Goal: Task Accomplishment & Management: Complete application form

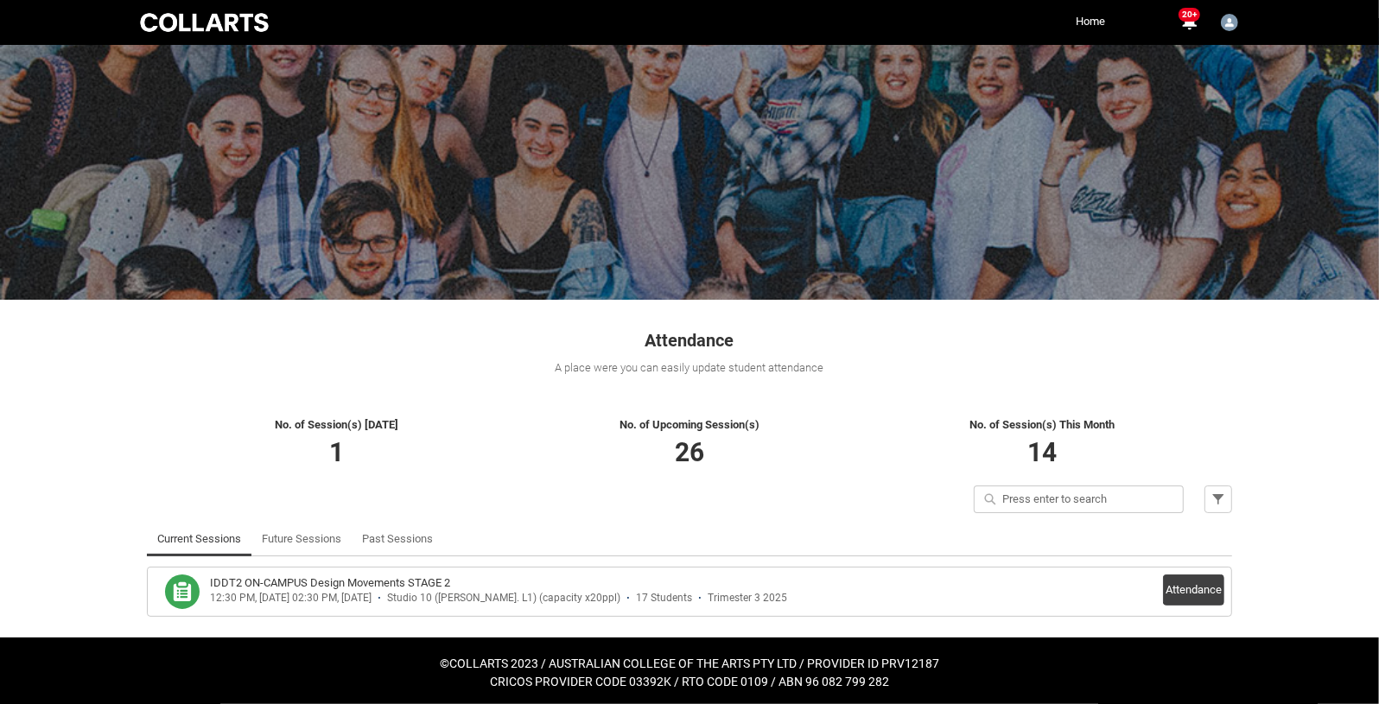
scroll to position [24, 0]
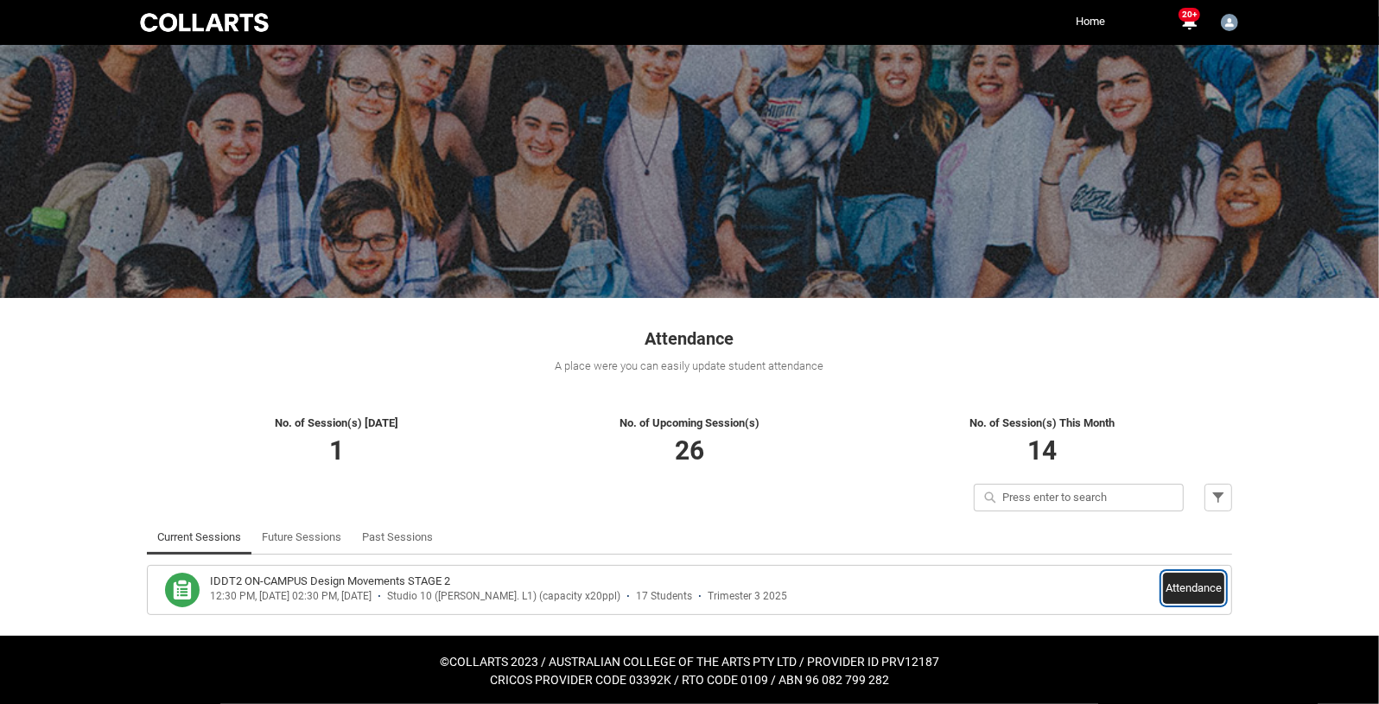
click at [1195, 584] on button "Attendance" at bounding box center [1193, 588] width 61 height 31
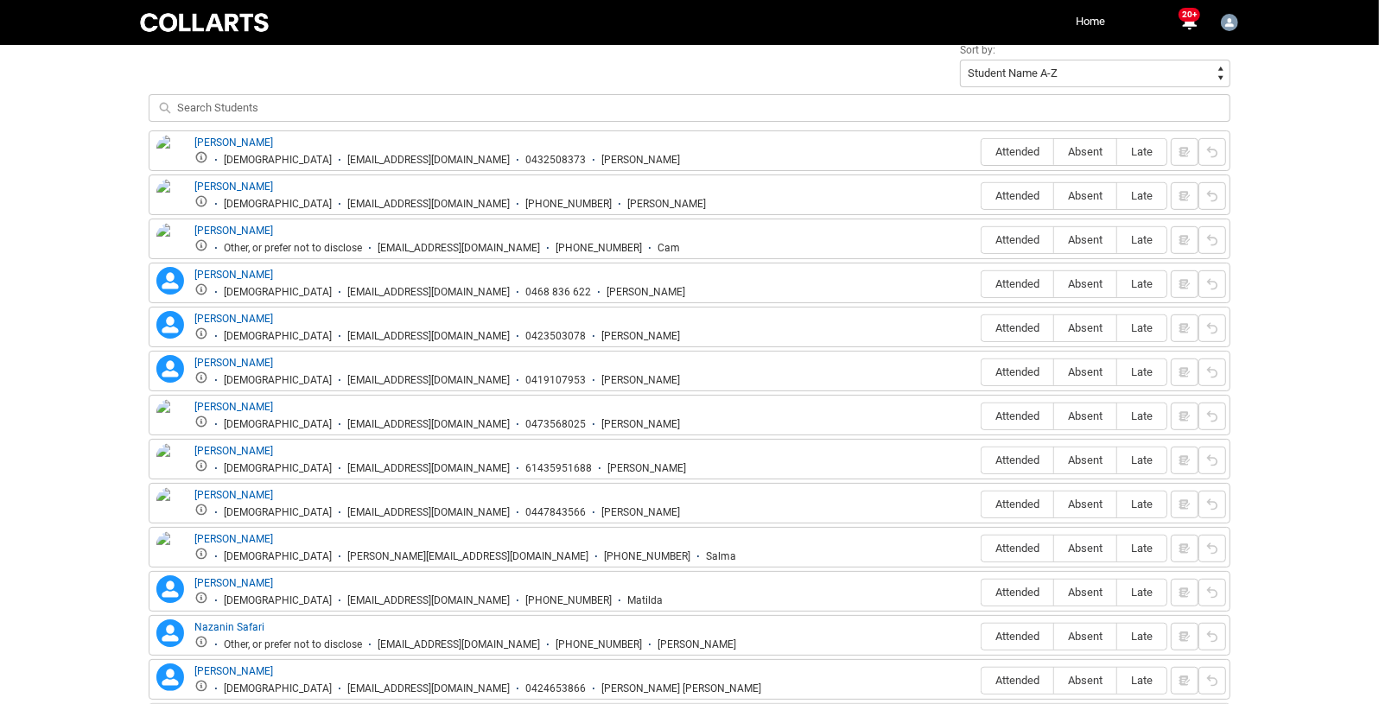
scroll to position [621, 0]
click at [1018, 146] on span "Attended" at bounding box center [1017, 149] width 72 height 13
click at [981, 149] on input "Attended" at bounding box center [981, 149] width 1 height 1
type lightning-radio-group "Attended"
radio input "true"
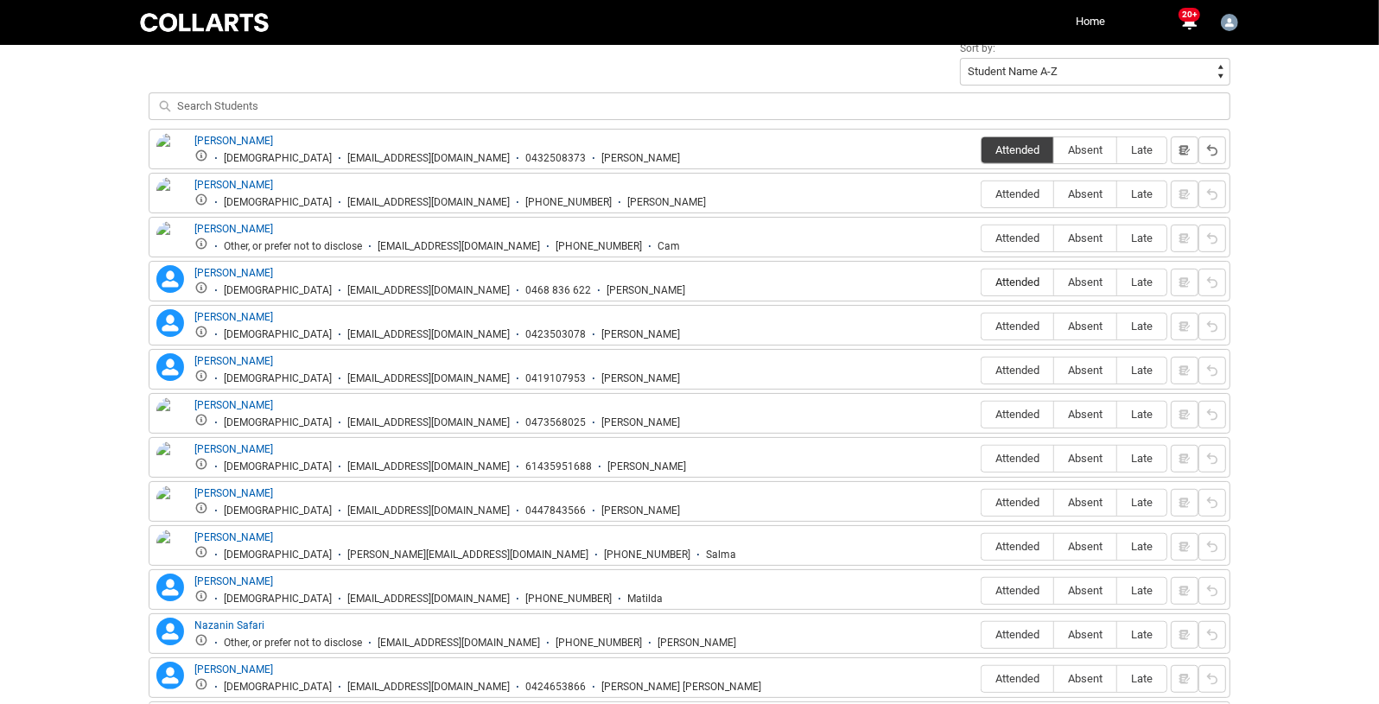
click at [1035, 276] on span "Attended" at bounding box center [1017, 282] width 72 height 13
click at [981, 282] on input "Attended" at bounding box center [981, 282] width 1 height 1
type lightning-radio-group "Attended"
radio input "true"
click at [1029, 320] on span "Attended" at bounding box center [1017, 326] width 72 height 13
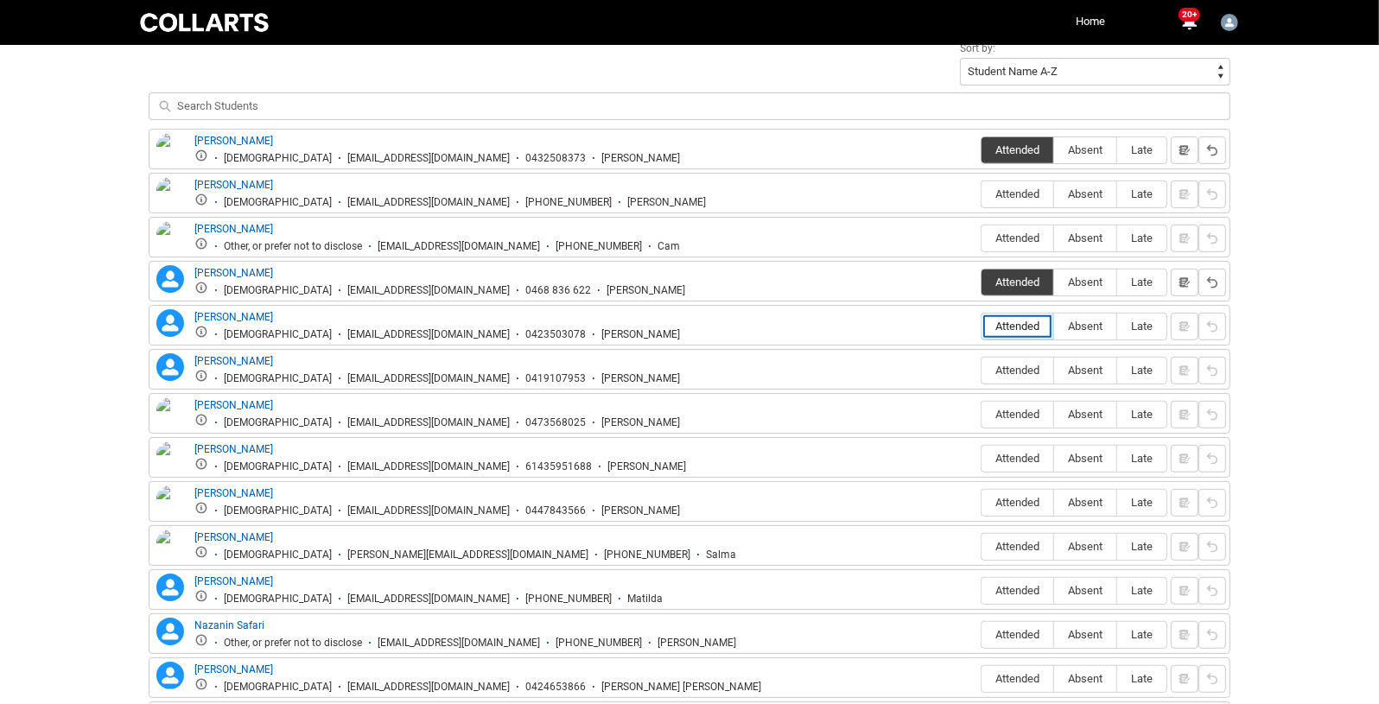
click at [981, 326] on input "Attended" at bounding box center [981, 326] width 1 height 1
type lightning-radio-group "Attended"
radio input "true"
click at [1020, 446] on label "Attended" at bounding box center [1017, 459] width 72 height 27
click at [981, 458] on input "Attended" at bounding box center [981, 458] width 1 height 1
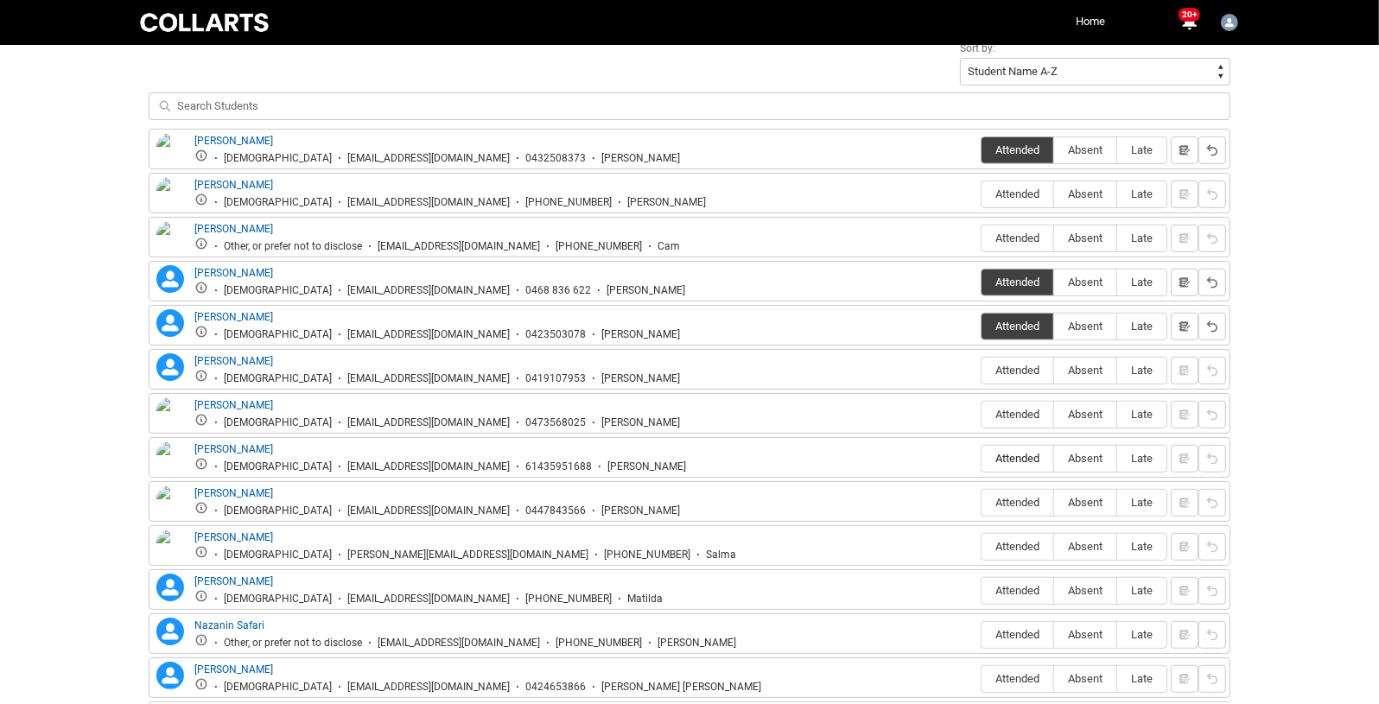
type lightning-radio-group "Attended"
radio input "true"
click at [1022, 496] on span "Attended" at bounding box center [1017, 502] width 72 height 13
click at [981, 502] on input "Attended" at bounding box center [981, 502] width 1 height 1
type lightning-radio-group "Attended"
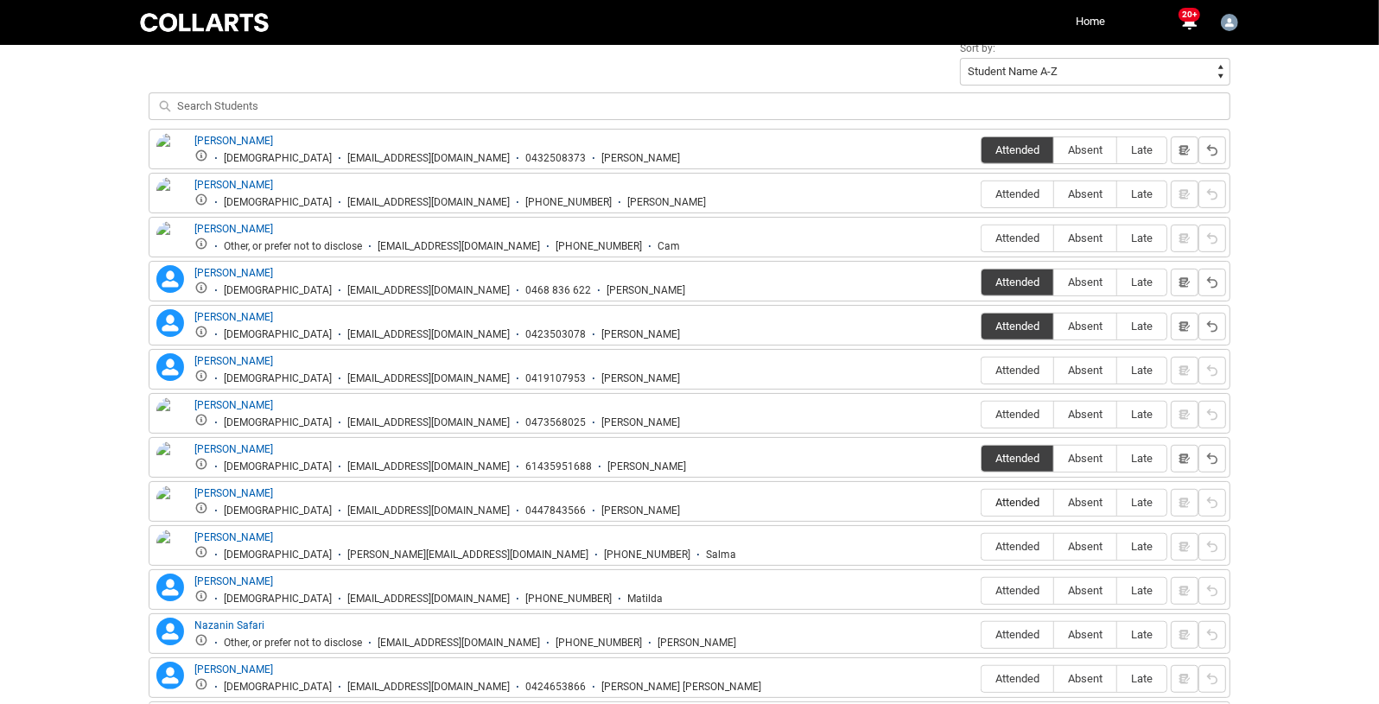
radio input "true"
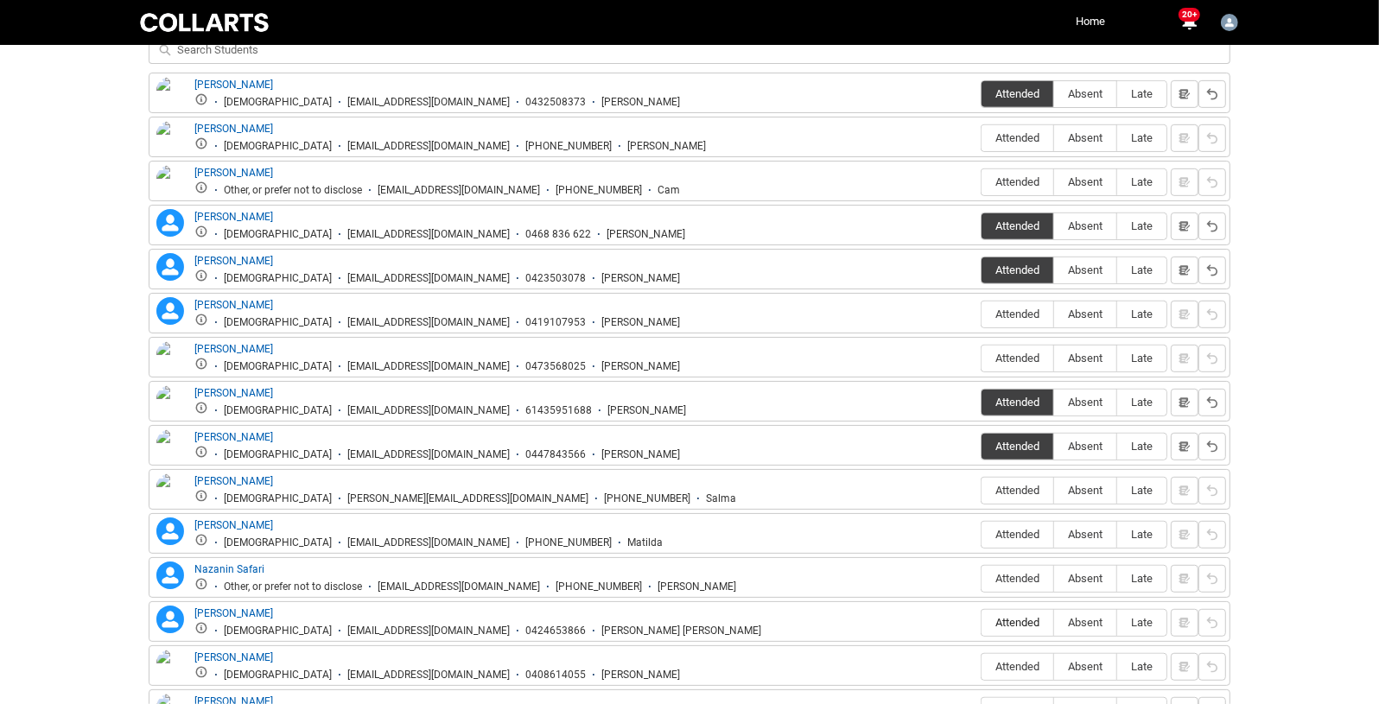
scroll to position [685, 0]
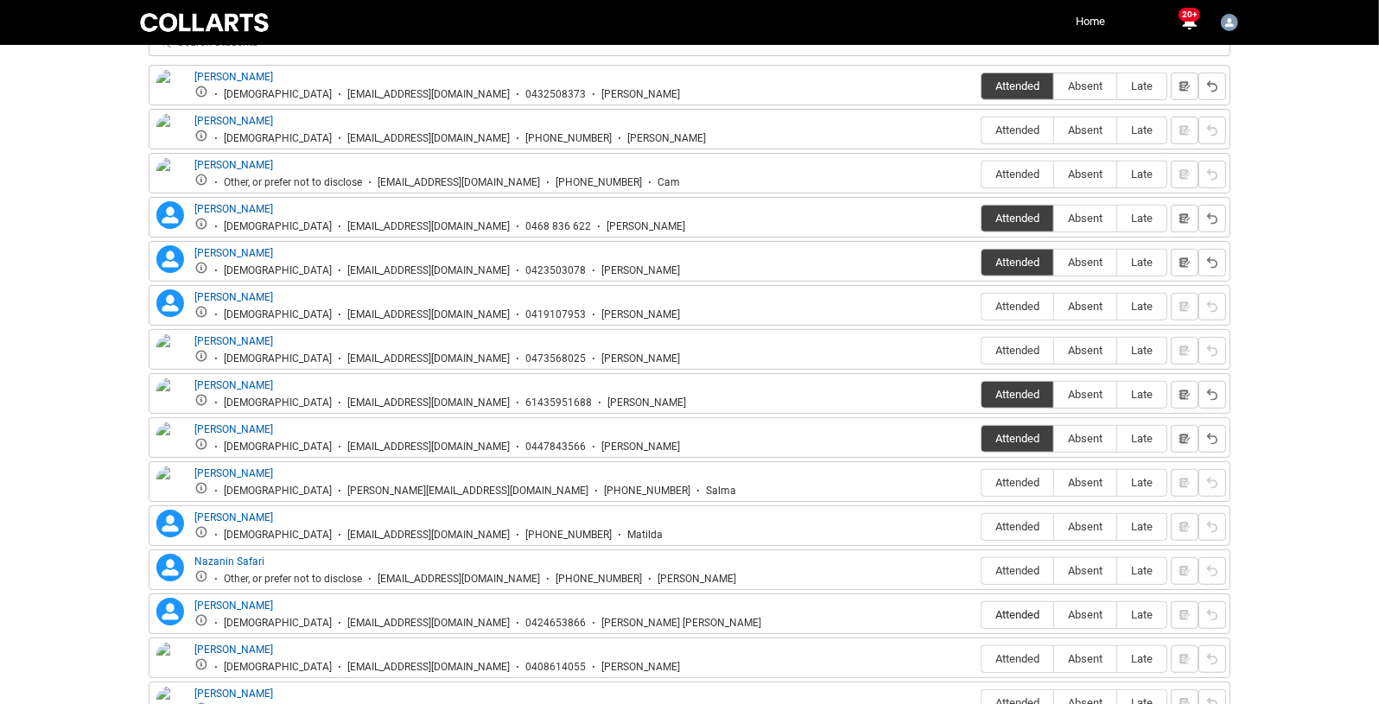
click at [1018, 608] on span "Attended" at bounding box center [1017, 614] width 72 height 13
click at [981, 614] on input "Attended" at bounding box center [981, 614] width 1 height 1
type lightning-radio-group "Attended"
radio input "true"
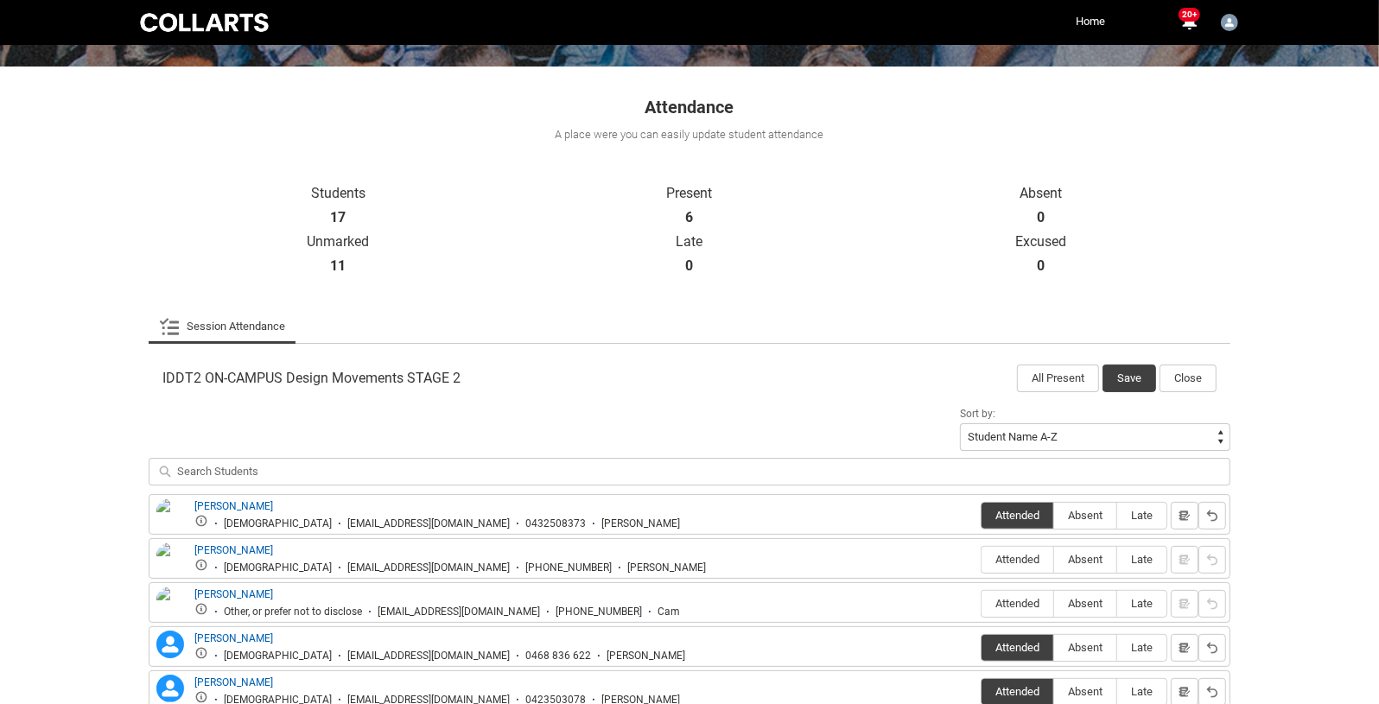
scroll to position [0, 0]
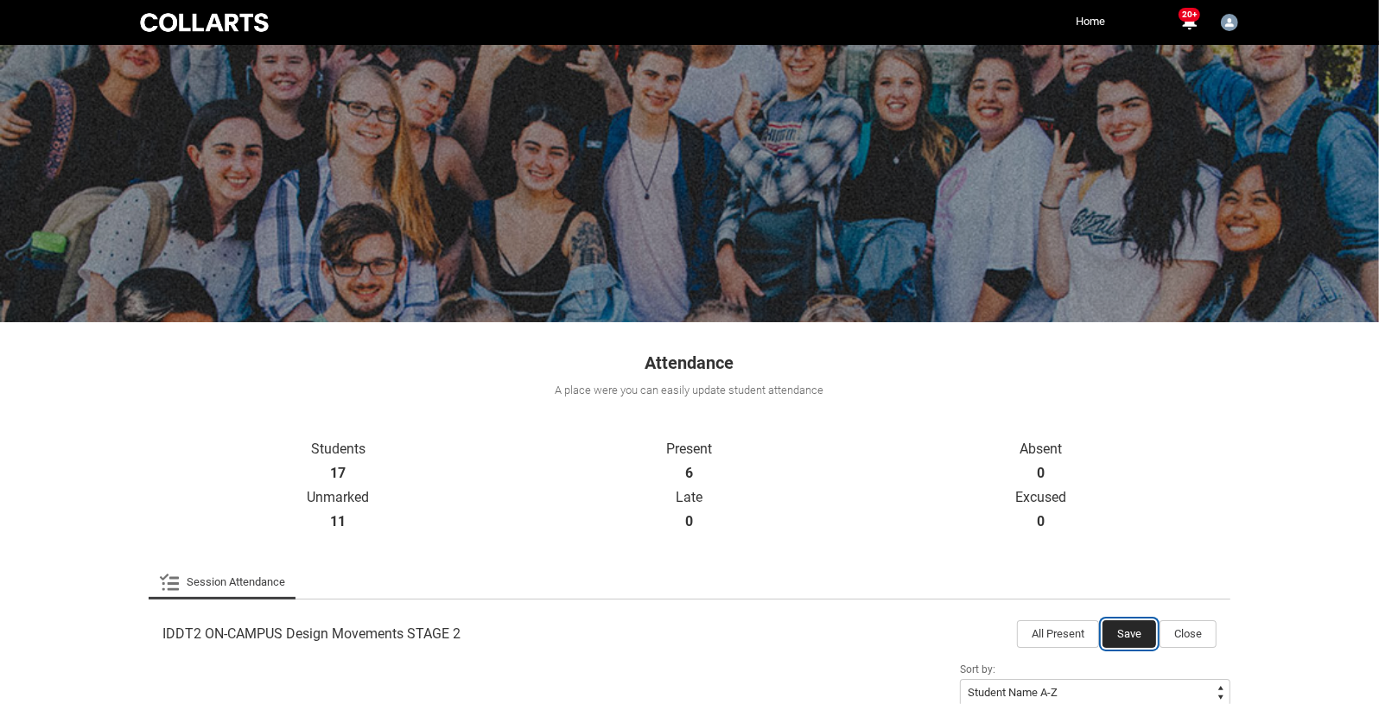
click at [1134, 625] on button "Save" at bounding box center [1129, 634] width 54 height 28
